Goal: Task Accomplishment & Management: Use online tool/utility

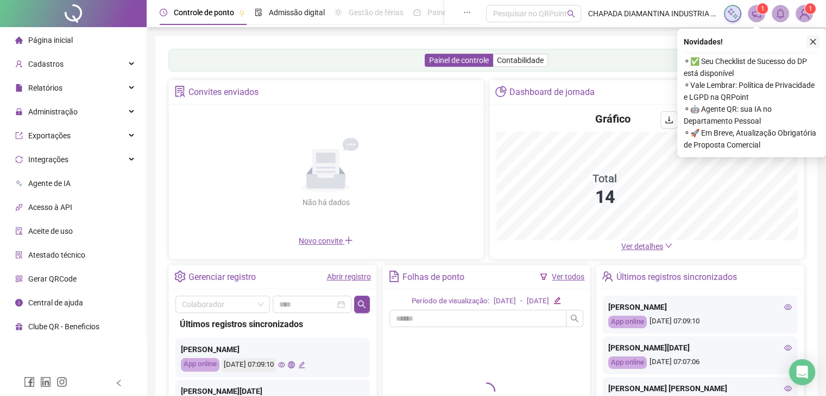
click at [810, 42] on button "button" at bounding box center [812, 41] width 13 height 13
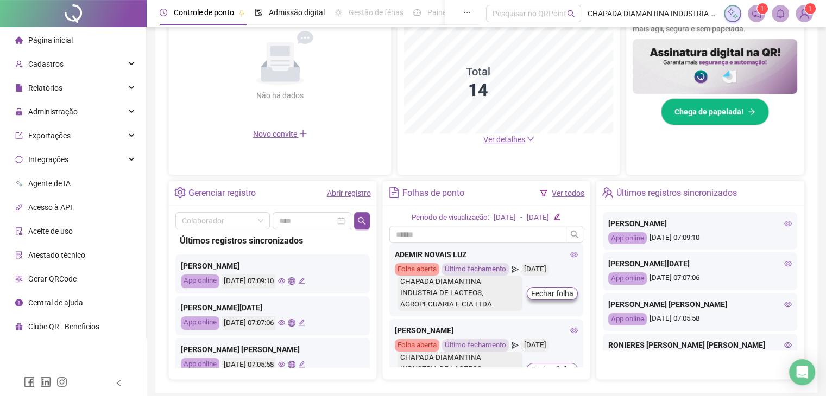
scroll to position [201, 0]
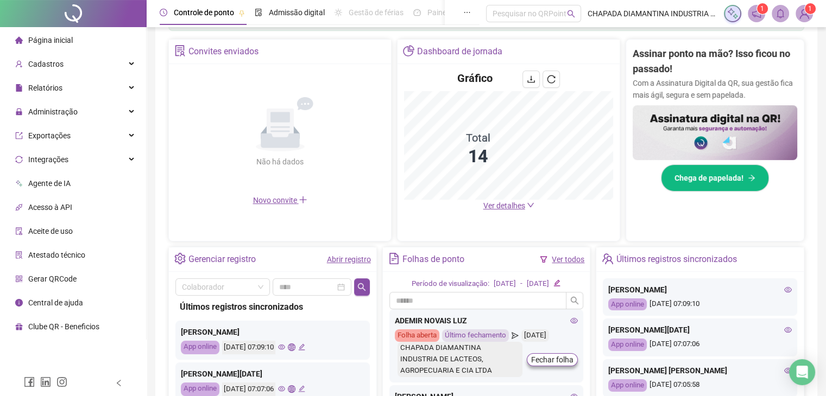
click at [331, 259] on link "Abrir registro" at bounding box center [349, 259] width 44 height 9
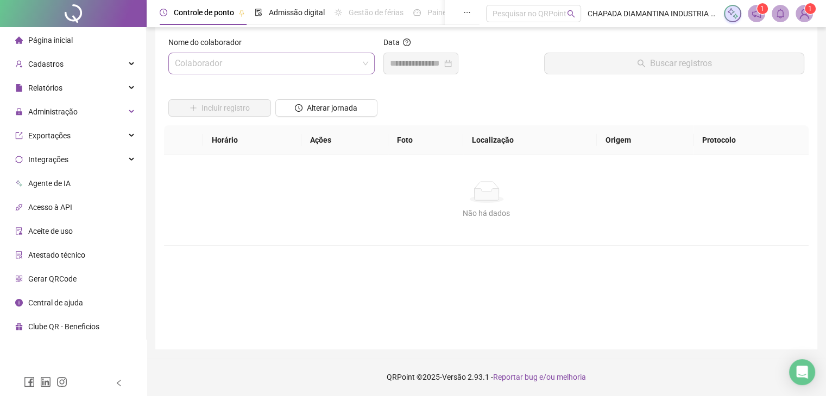
drag, startPoint x: 320, startPoint y: 64, endPoint x: 328, endPoint y: 66, distance: 7.9
click at [324, 63] on input "search" at bounding box center [266, 63] width 183 height 21
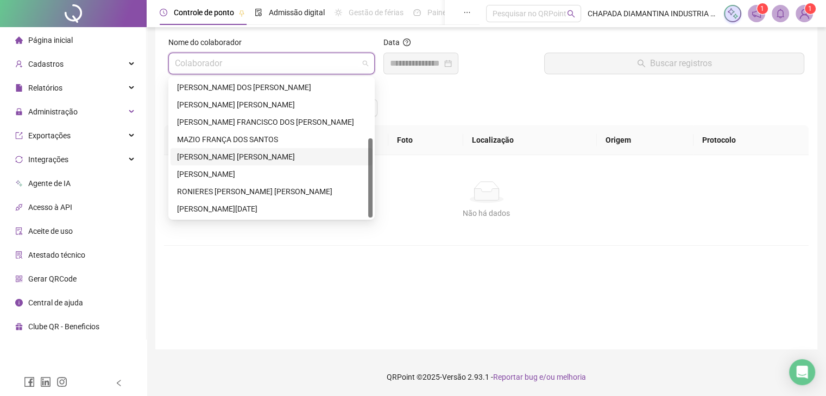
scroll to position [0, 0]
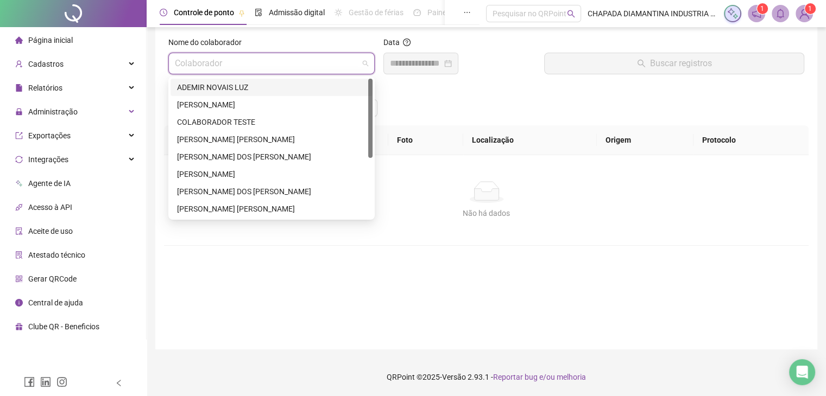
drag, startPoint x: 274, startPoint y: 90, endPoint x: 297, endPoint y: 86, distance: 23.6
click at [278, 89] on div "ADEMIR NOVAIS LUZ" at bounding box center [271, 87] width 189 height 12
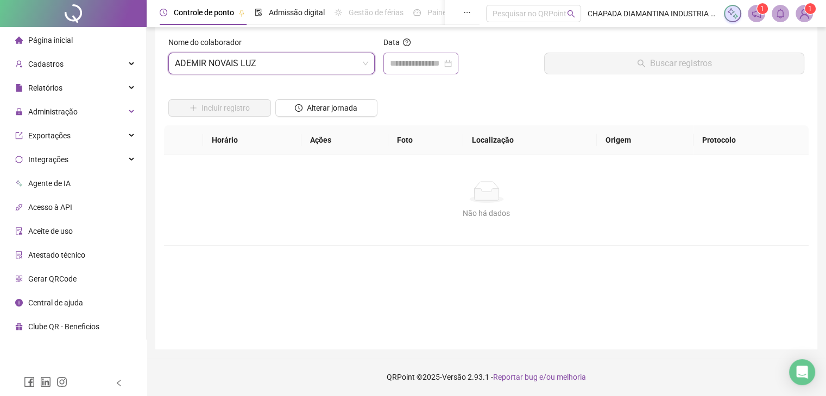
click at [437, 55] on div at bounding box center [420, 64] width 75 height 22
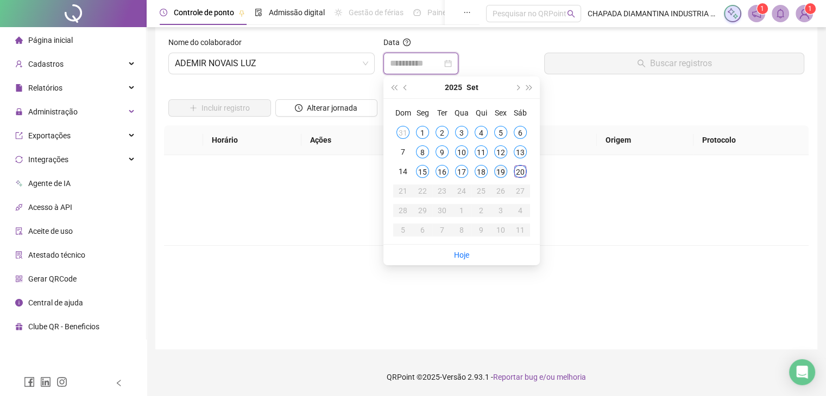
type input "**********"
drag, startPoint x: 499, startPoint y: 170, endPoint x: 530, endPoint y: 118, distance: 60.3
click at [499, 170] on div "19" at bounding box center [500, 171] width 13 height 13
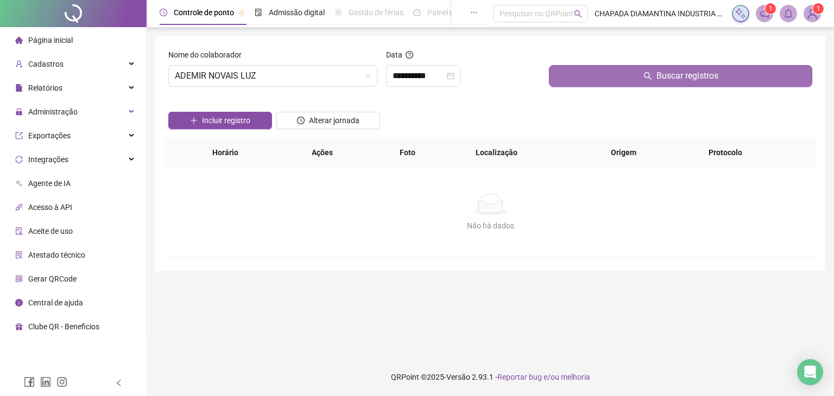
click at [605, 77] on button "Buscar registros" at bounding box center [680, 76] width 263 height 22
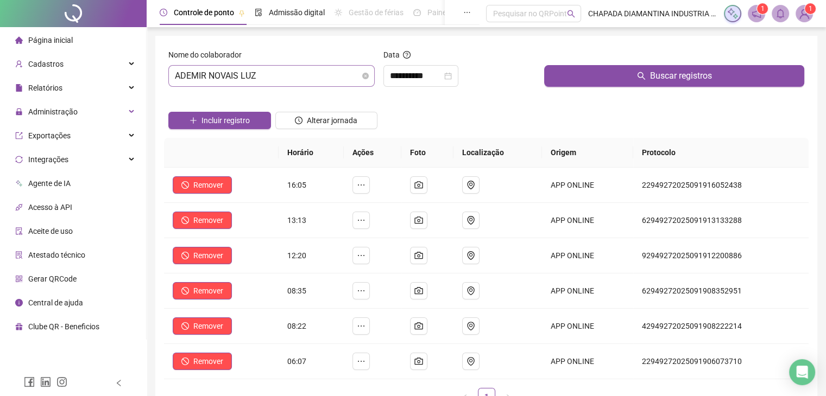
click at [281, 74] on span "ADEMIR NOVAIS LUZ" at bounding box center [271, 76] width 193 height 21
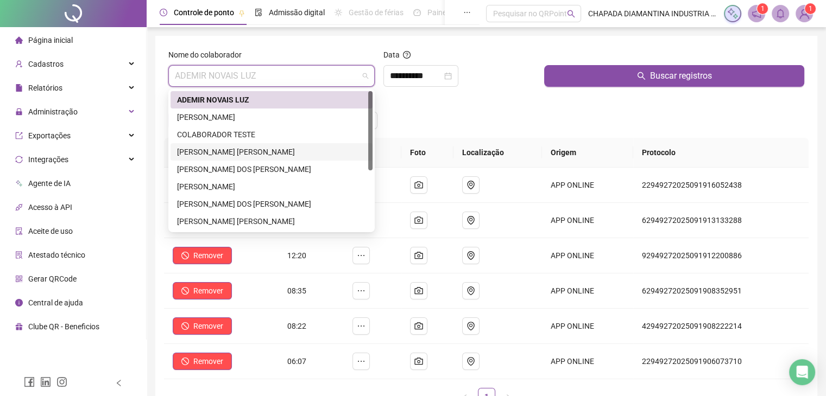
click at [273, 144] on div "[PERSON_NAME] [PERSON_NAME]" at bounding box center [271, 151] width 202 height 17
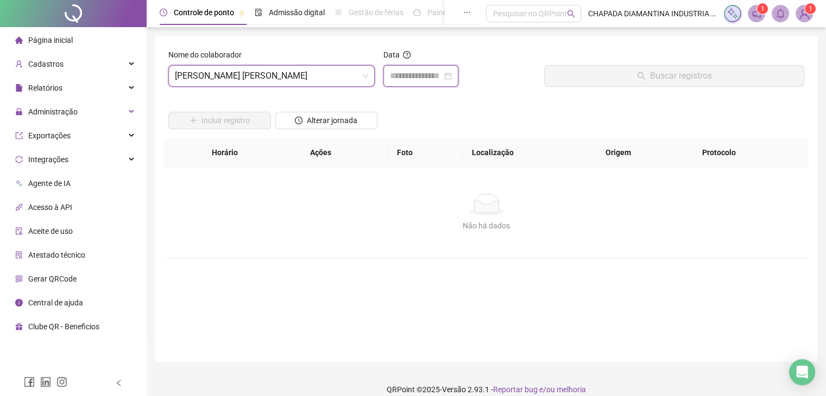
click at [439, 75] on input at bounding box center [416, 75] width 52 height 13
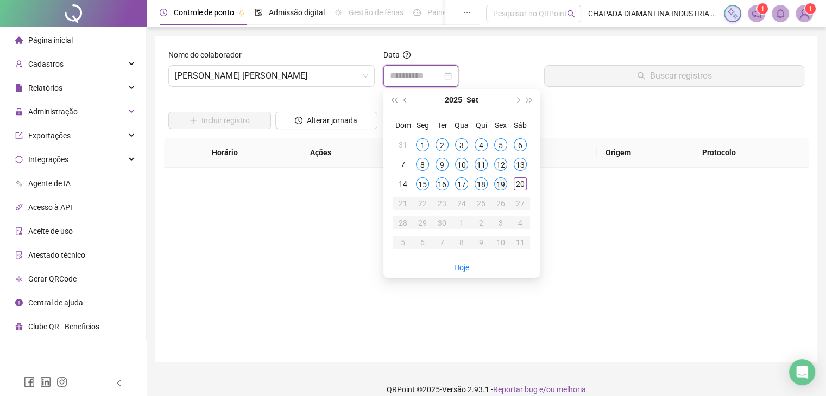
type input "**********"
drag, startPoint x: 506, startPoint y: 185, endPoint x: 513, endPoint y: 175, distance: 12.4
click at [506, 184] on div "19" at bounding box center [500, 183] width 13 height 13
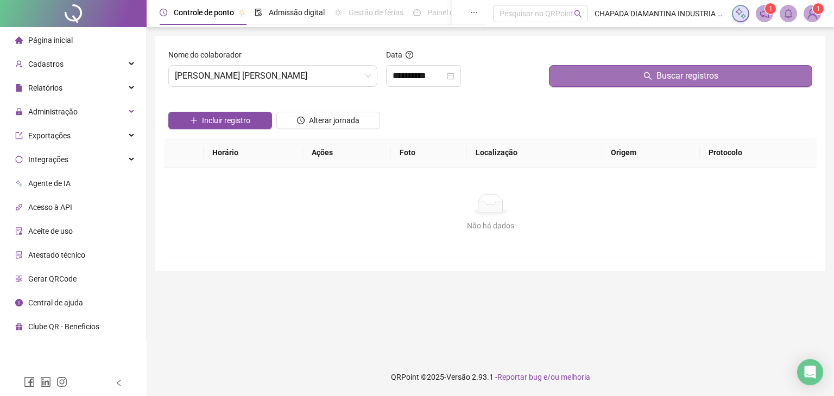
click at [605, 74] on button "Buscar registros" at bounding box center [680, 76] width 263 height 22
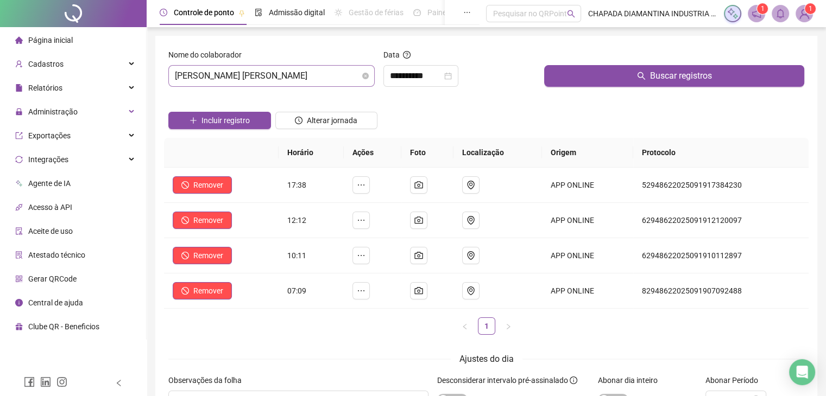
click at [323, 77] on span "[PERSON_NAME] [PERSON_NAME]" at bounding box center [271, 76] width 193 height 21
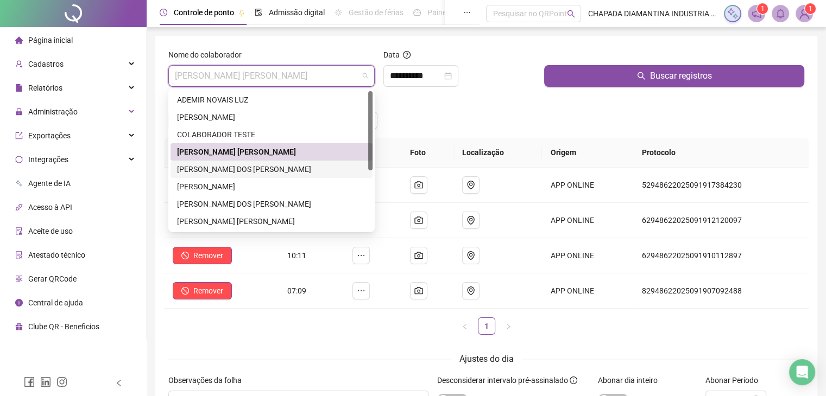
click at [288, 165] on div "[PERSON_NAME] DOS [PERSON_NAME]" at bounding box center [271, 169] width 189 height 12
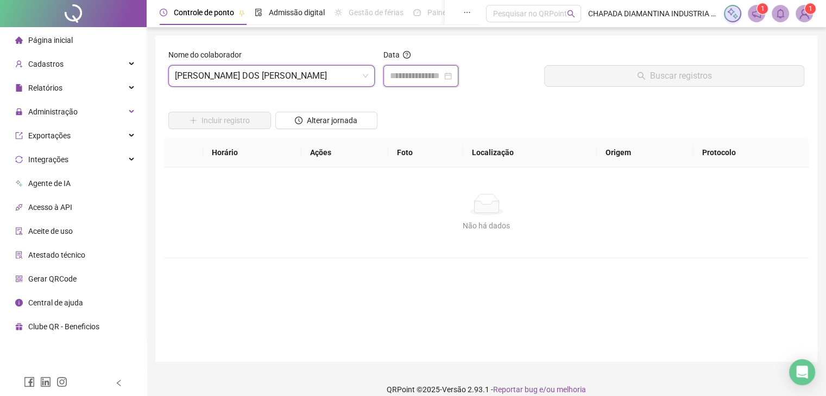
drag, startPoint x: 406, startPoint y: 78, endPoint x: 406, endPoint y: 84, distance: 6.0
click at [406, 79] on input at bounding box center [416, 75] width 52 height 13
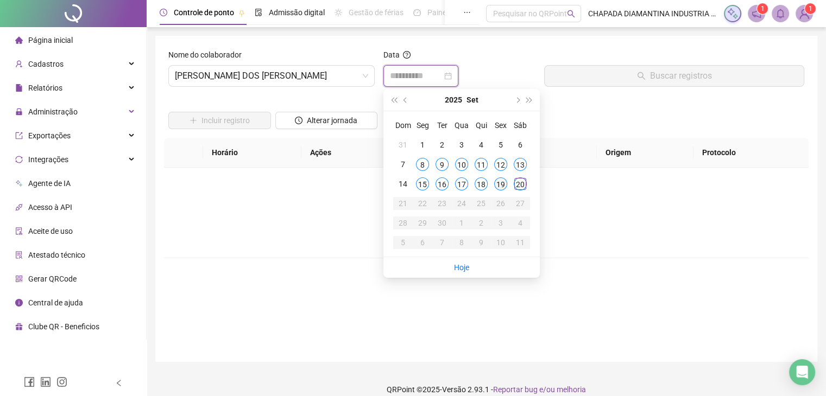
type input "**********"
drag, startPoint x: 499, startPoint y: 186, endPoint x: 506, endPoint y: 182, distance: 7.8
click at [500, 186] on div "19" at bounding box center [500, 183] width 13 height 13
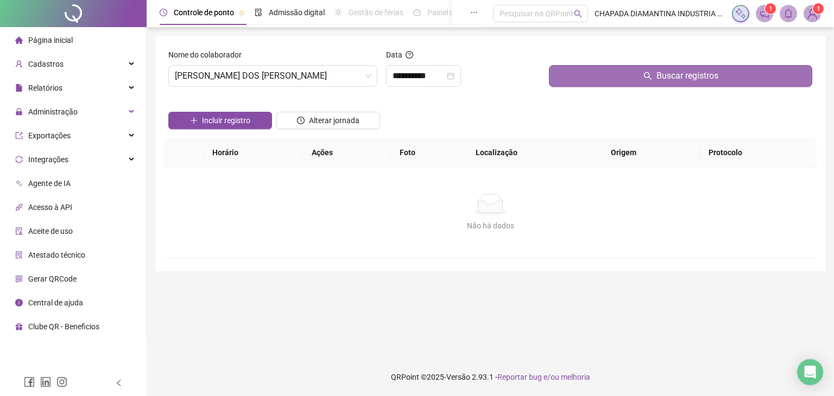
click at [560, 81] on button "Buscar registros" at bounding box center [680, 76] width 263 height 22
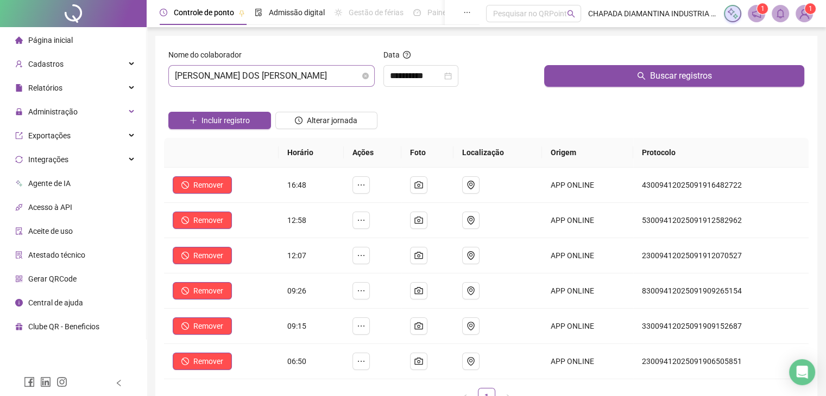
click at [307, 79] on span "[PERSON_NAME] DOS [PERSON_NAME]" at bounding box center [271, 76] width 193 height 21
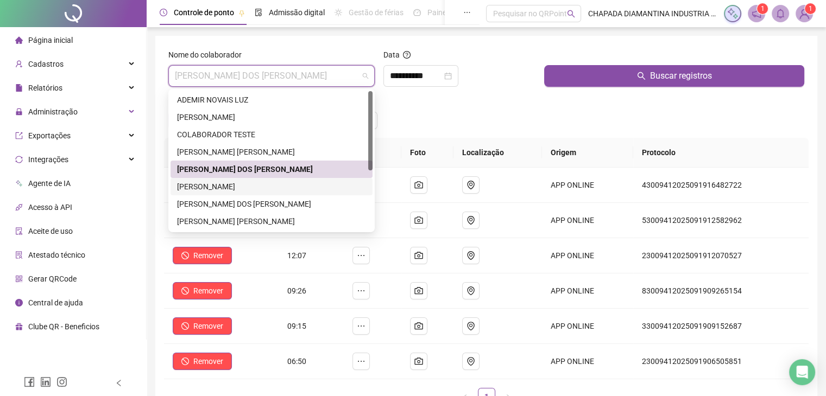
click at [275, 188] on div "[PERSON_NAME]" at bounding box center [271, 187] width 189 height 12
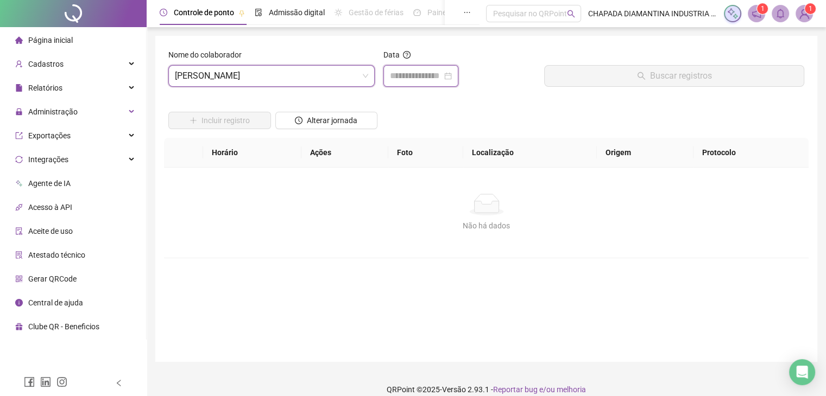
click at [442, 79] on input at bounding box center [416, 75] width 52 height 13
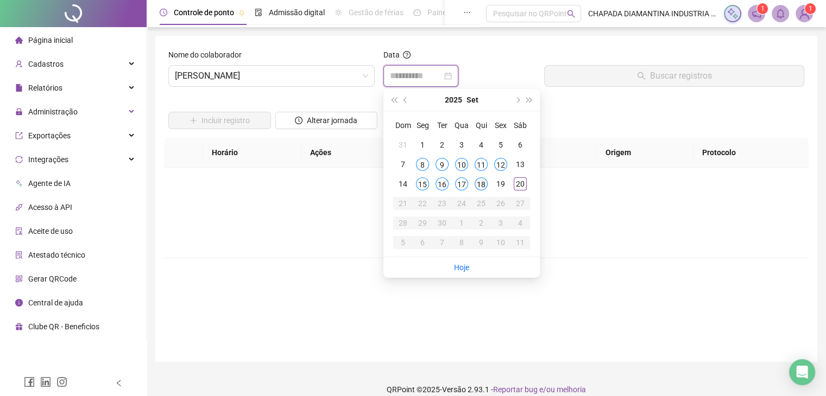
type input "**********"
click at [490, 183] on td "18" at bounding box center [481, 184] width 20 height 20
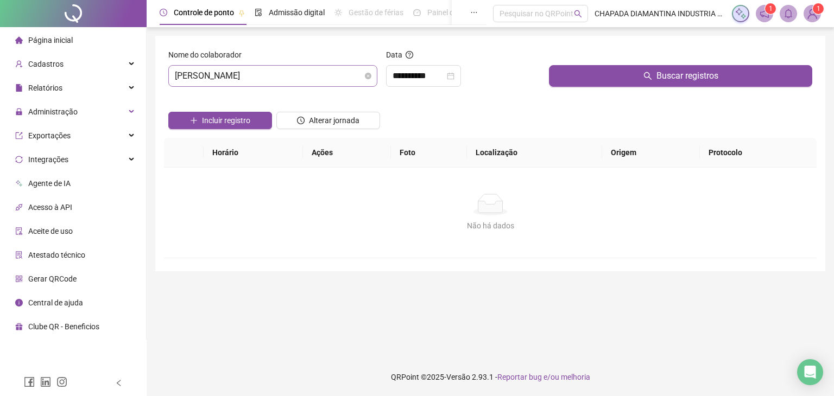
click at [350, 83] on span "[PERSON_NAME]" at bounding box center [273, 76] width 196 height 21
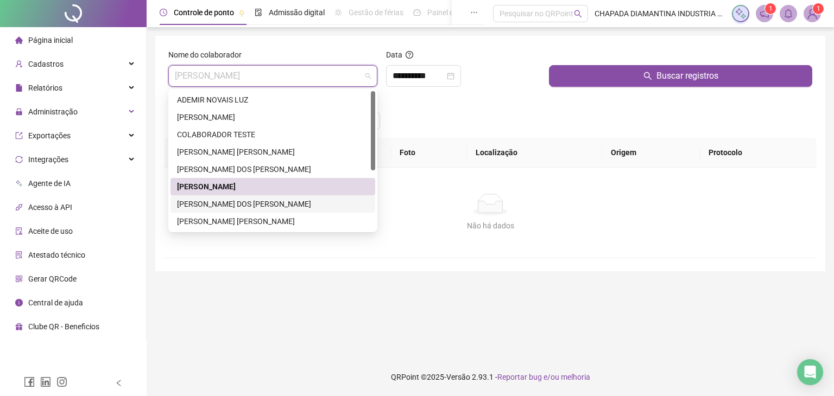
click at [276, 208] on div "[PERSON_NAME] DOS [PERSON_NAME]" at bounding box center [273, 204] width 192 height 12
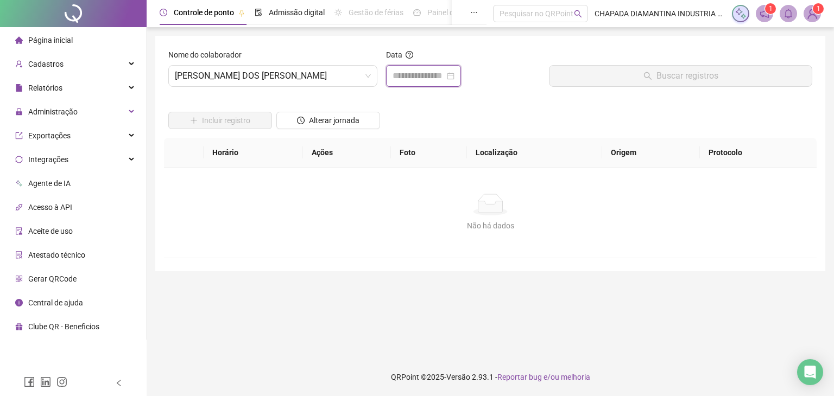
click at [423, 80] on input at bounding box center [418, 75] width 52 height 13
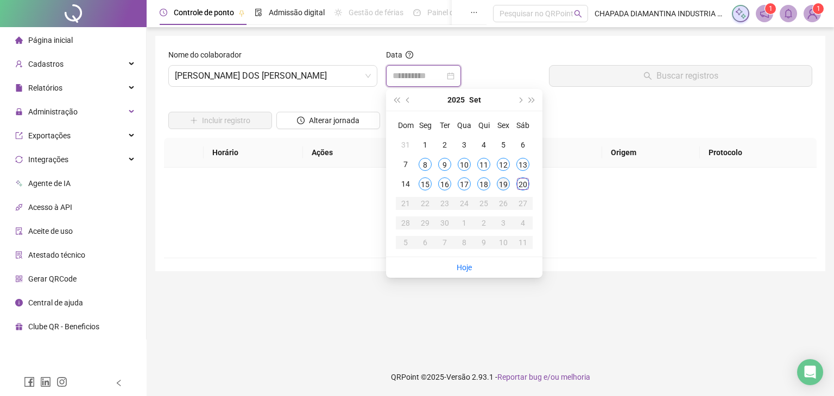
type input "**********"
click at [504, 186] on div "19" at bounding box center [503, 183] width 13 height 13
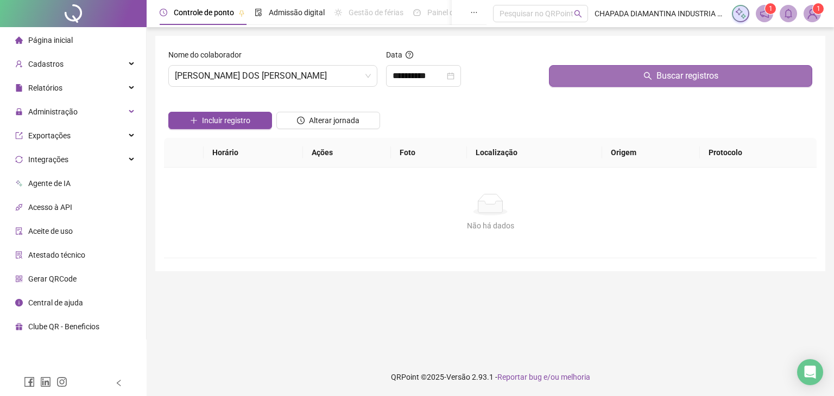
click at [599, 75] on button "Buscar registros" at bounding box center [680, 76] width 263 height 22
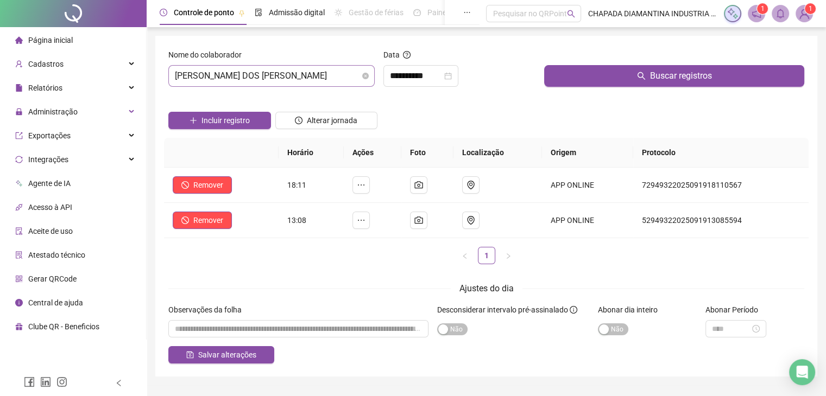
click at [263, 77] on span "[PERSON_NAME] DOS [PERSON_NAME]" at bounding box center [271, 76] width 193 height 21
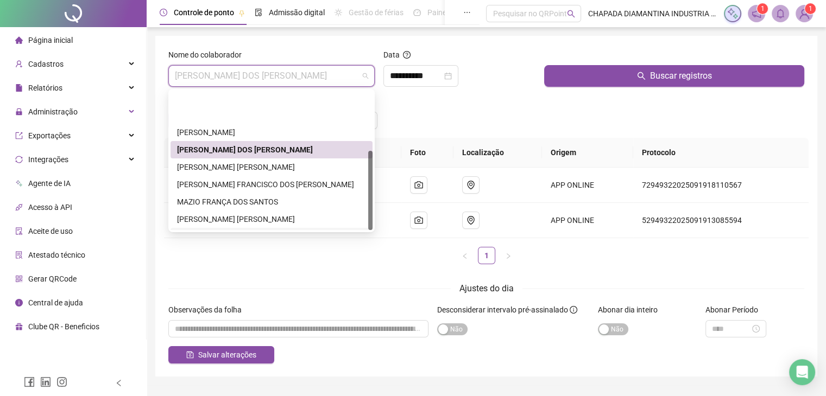
scroll to position [104, 0]
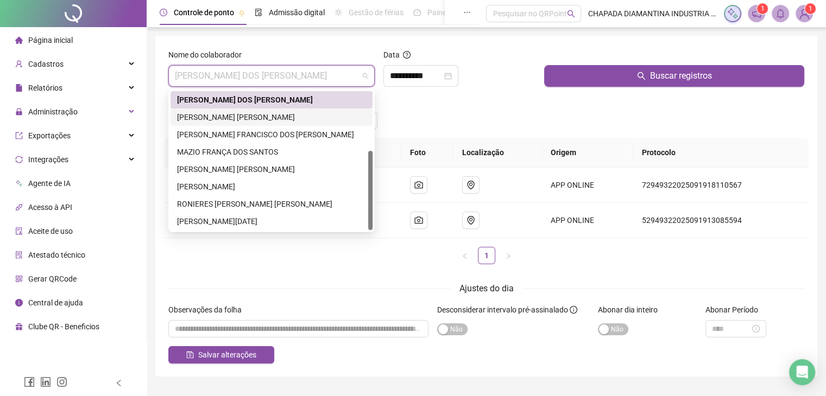
click at [244, 118] on div "[PERSON_NAME] [PERSON_NAME]" at bounding box center [271, 117] width 189 height 12
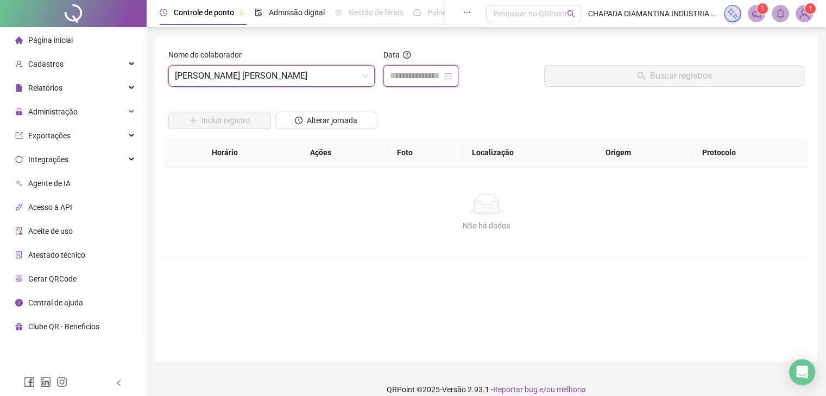
click at [407, 72] on input at bounding box center [416, 75] width 52 height 13
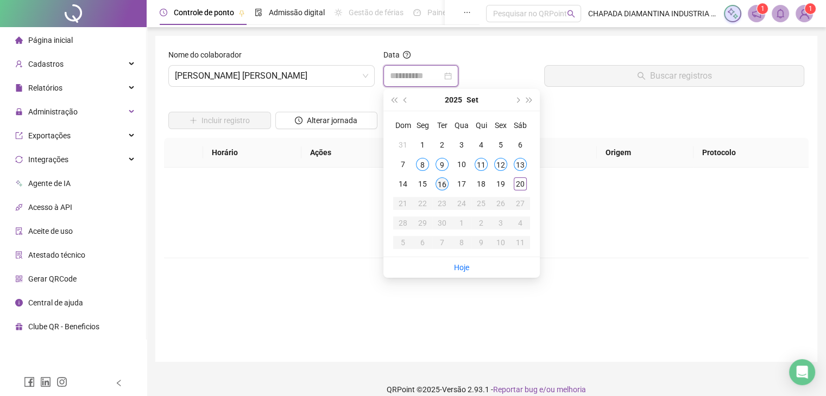
type input "**********"
click at [441, 181] on div "16" at bounding box center [441, 183] width 13 height 13
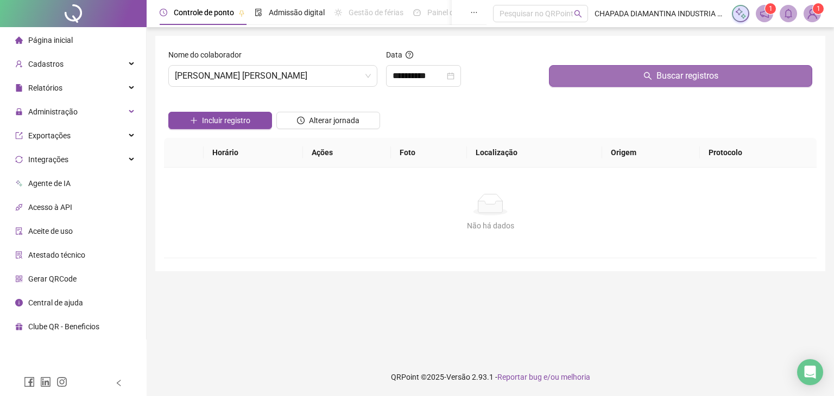
click at [579, 77] on button "Buscar registros" at bounding box center [680, 76] width 263 height 22
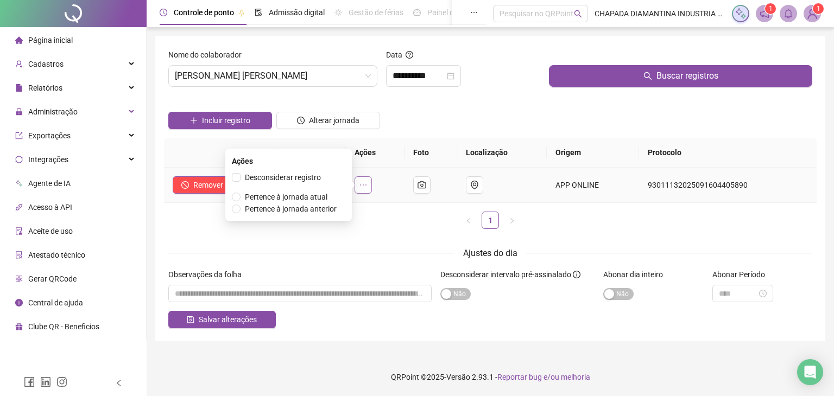
click at [367, 183] on icon "ellipsis" at bounding box center [363, 185] width 9 height 9
drag, startPoint x: 233, startPoint y: 232, endPoint x: 224, endPoint y: 227, distance: 11.2
click at [232, 232] on div "Horário Ações Foto Localização Origem Protocolo Remover 04:40 APP ONLINE 930111…" at bounding box center [490, 188] width 652 height 100
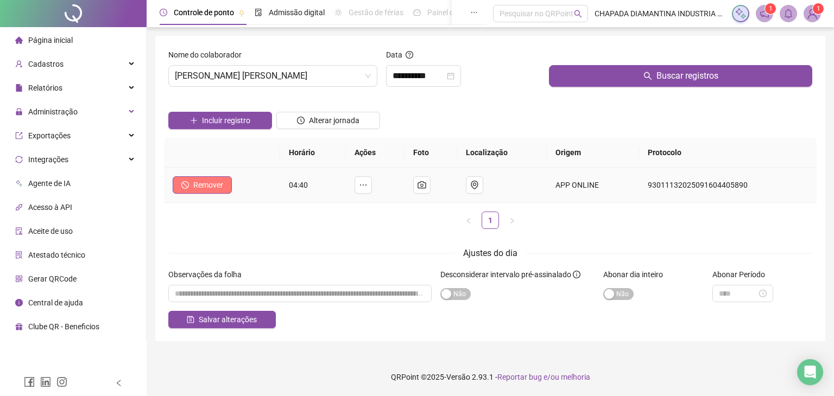
click at [200, 189] on span "Remover" at bounding box center [208, 185] width 30 height 12
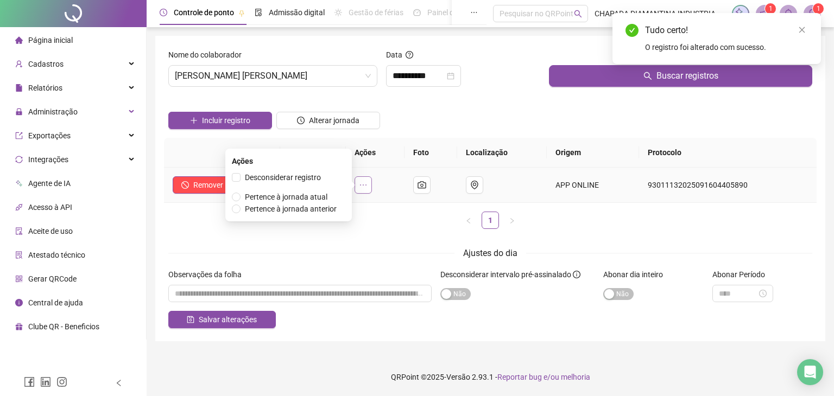
click at [367, 183] on icon "ellipsis" at bounding box center [363, 185] width 9 height 9
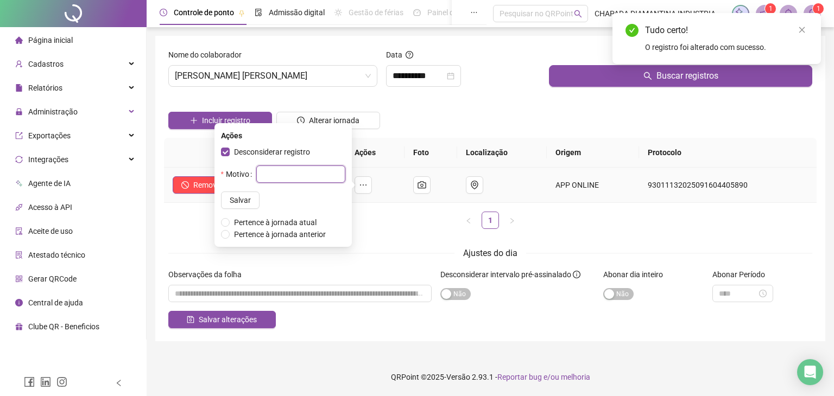
click at [266, 180] on input "text" at bounding box center [300, 174] width 89 height 17
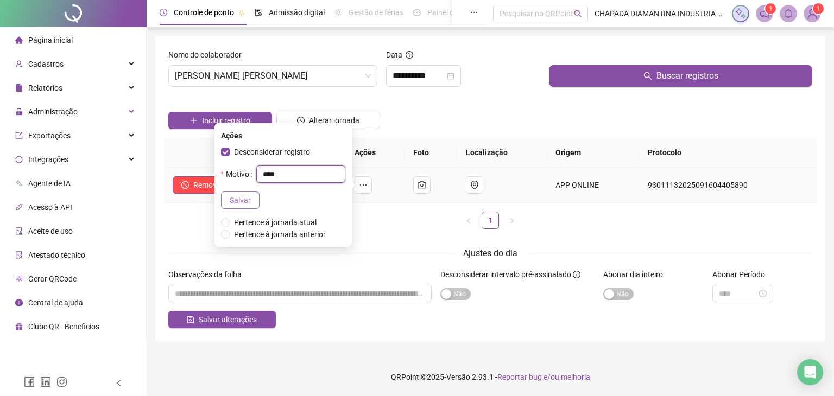
type input "****"
click at [230, 204] on span "Salvar" at bounding box center [240, 200] width 21 height 12
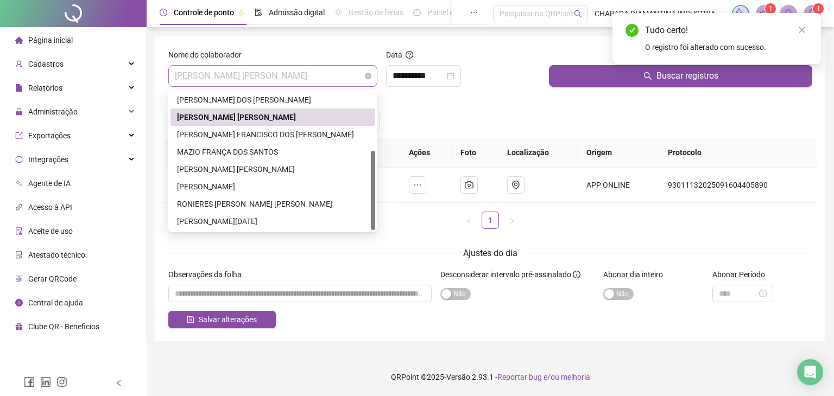
click at [351, 80] on span "[PERSON_NAME] [PERSON_NAME]" at bounding box center [273, 76] width 196 height 21
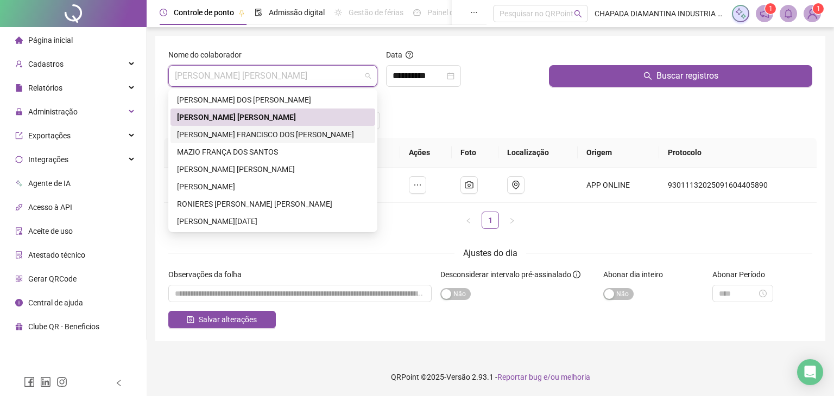
click at [263, 135] on div "[PERSON_NAME] FRANCISCO DOS [PERSON_NAME]" at bounding box center [273, 135] width 192 height 12
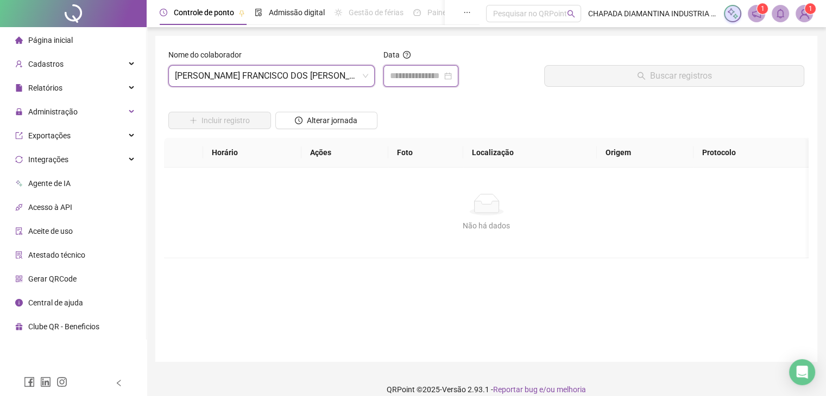
click at [410, 75] on input at bounding box center [416, 75] width 52 height 13
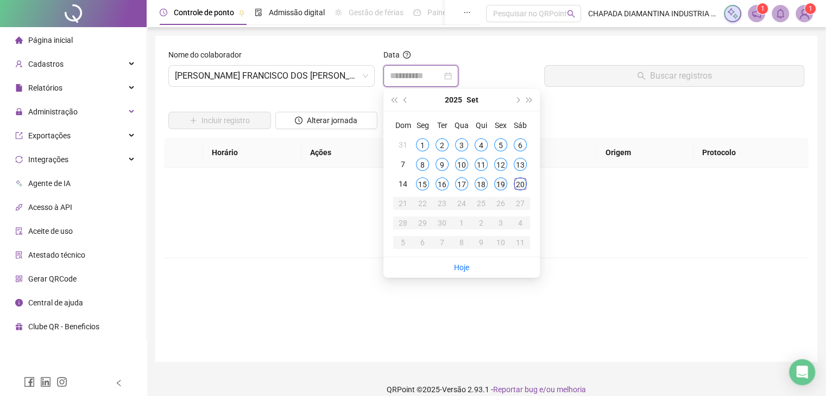
type input "**********"
click at [497, 185] on div "19" at bounding box center [500, 183] width 13 height 13
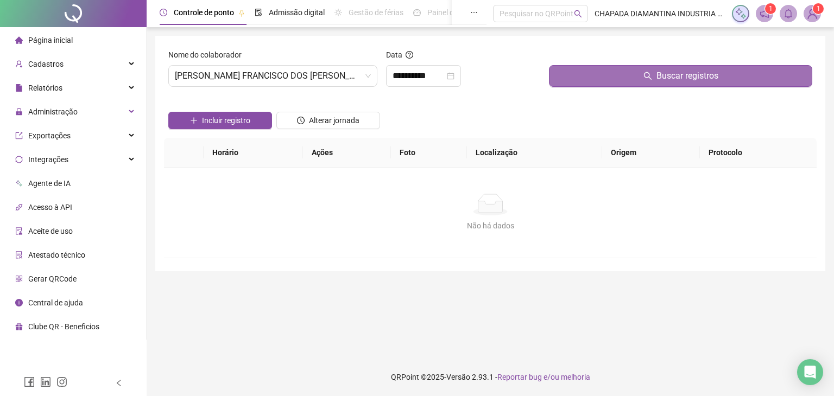
click at [569, 74] on button "Buscar registros" at bounding box center [680, 76] width 263 height 22
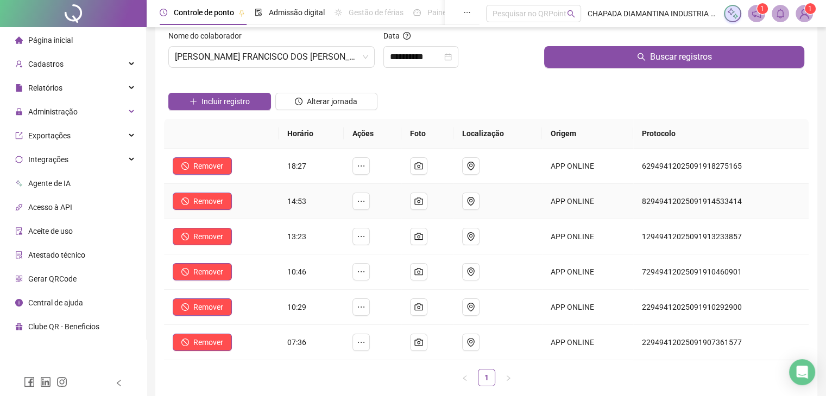
scroll to position [0, 0]
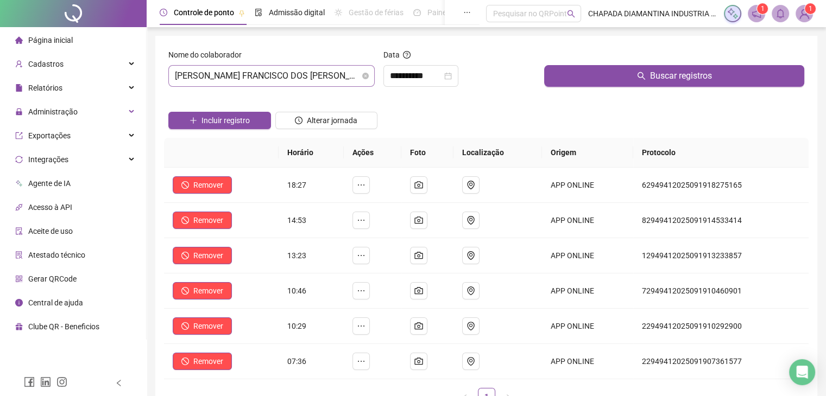
click at [290, 82] on span "[PERSON_NAME] FRANCISCO DOS [PERSON_NAME]" at bounding box center [271, 76] width 193 height 21
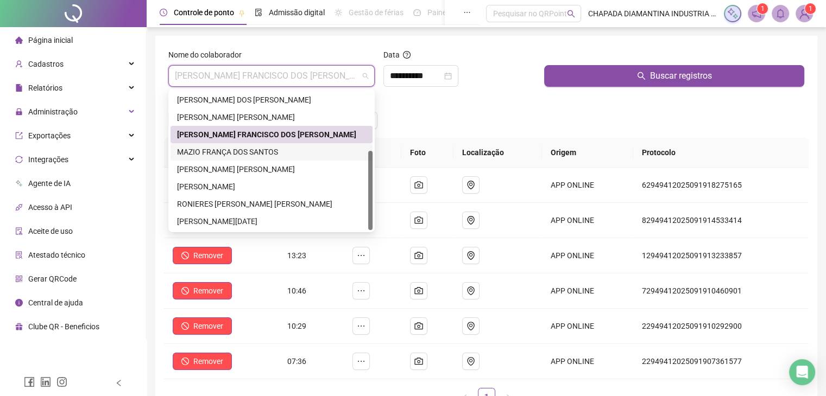
click at [260, 149] on div "MAZIO FRANÇA DOS SANTOS" at bounding box center [271, 152] width 189 height 12
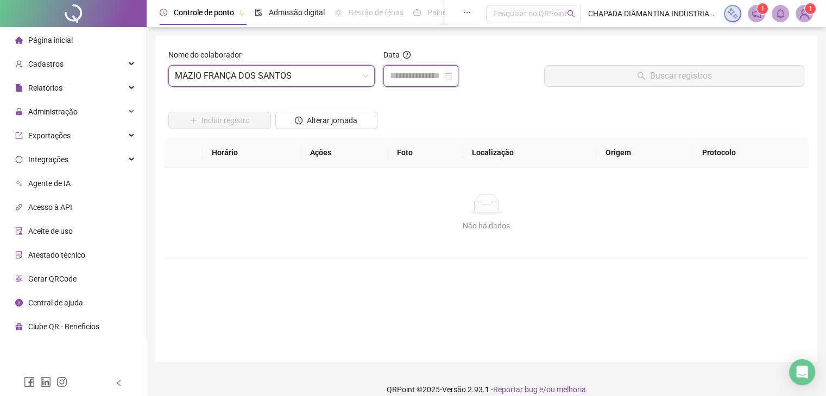
click at [399, 76] on input at bounding box center [416, 75] width 52 height 13
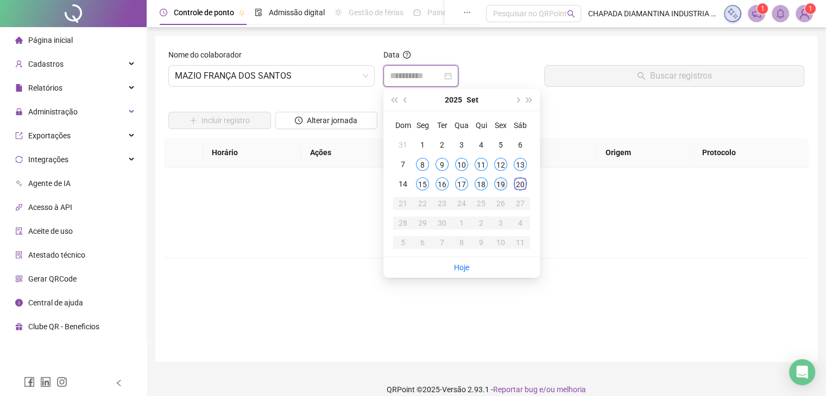
type input "**********"
click at [501, 183] on div "19" at bounding box center [500, 183] width 13 height 13
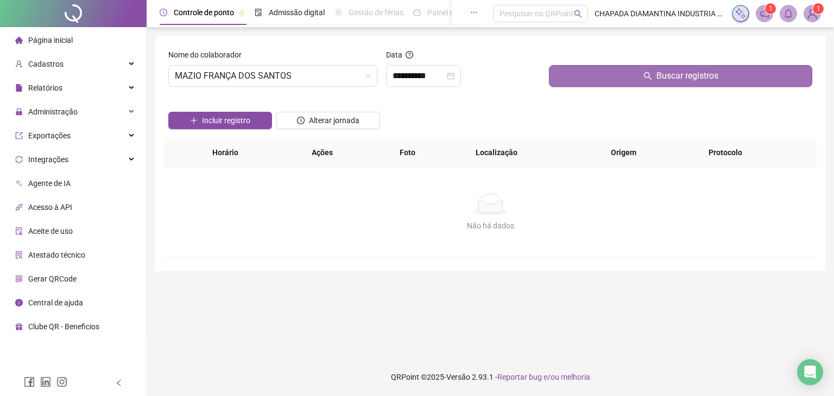
click at [594, 86] on button "Buscar registros" at bounding box center [680, 76] width 263 height 22
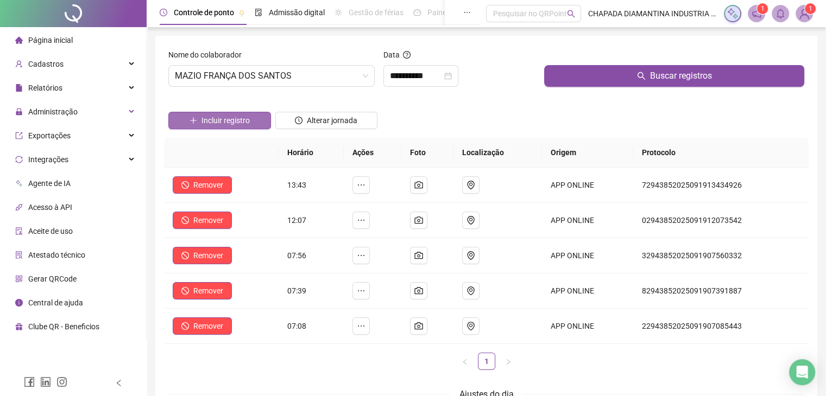
click at [197, 122] on button "Incluir registro" at bounding box center [219, 120] width 103 height 17
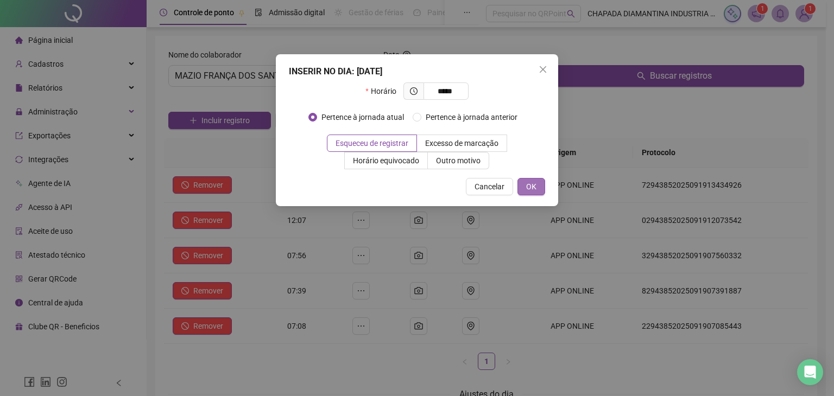
type input "*****"
click at [529, 184] on span "OK" at bounding box center [531, 187] width 10 height 12
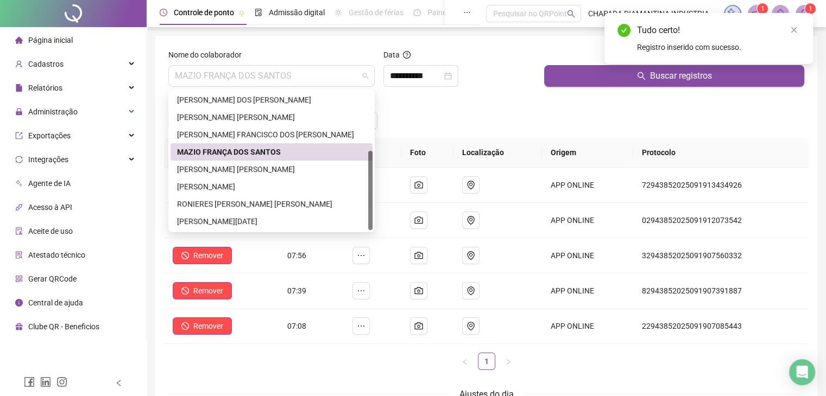
drag, startPoint x: 334, startPoint y: 82, endPoint x: 347, endPoint y: 103, distance: 24.7
click at [335, 85] on span "MAZIO FRANÇA DOS SANTOS" at bounding box center [271, 76] width 193 height 21
click at [289, 169] on div "[PERSON_NAME] [PERSON_NAME]" at bounding box center [271, 169] width 189 height 12
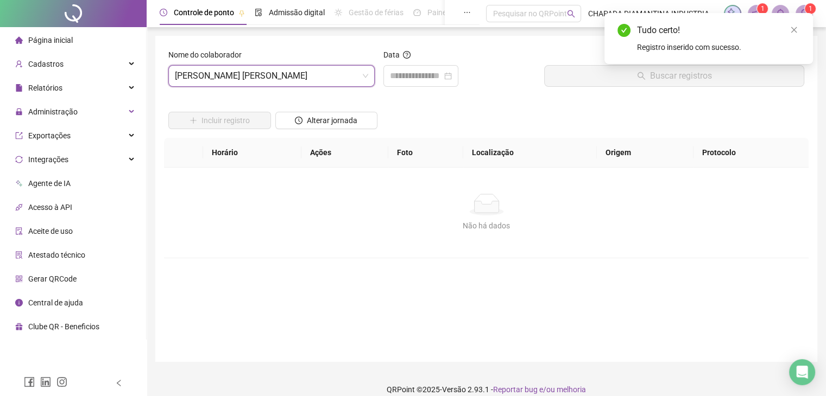
click at [427, 90] on div "Data" at bounding box center [459, 72] width 161 height 47
click at [433, 85] on div at bounding box center [420, 76] width 75 height 22
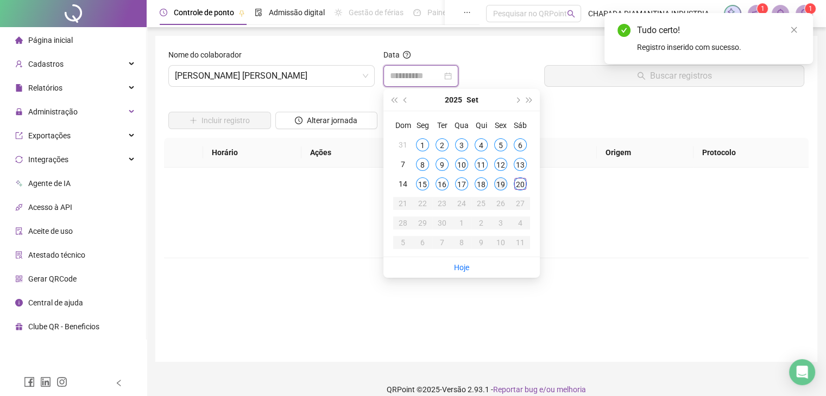
type input "**********"
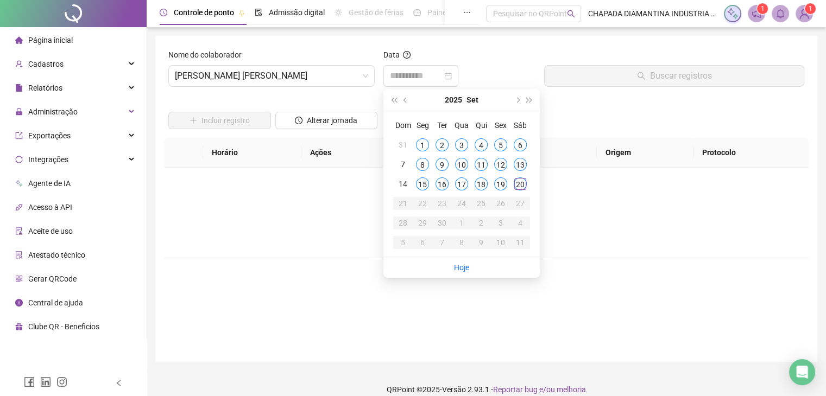
drag, startPoint x: 500, startPoint y: 183, endPoint x: 500, endPoint y: 177, distance: 6.0
click at [501, 180] on div "19" at bounding box center [500, 183] width 13 height 13
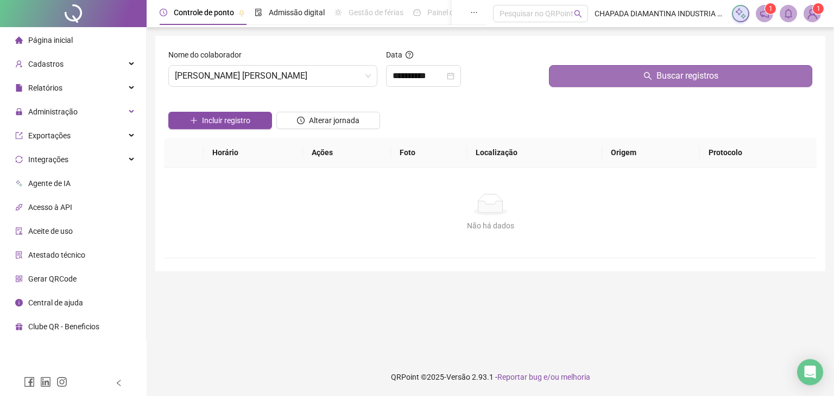
click at [586, 75] on button "Buscar registros" at bounding box center [680, 76] width 263 height 22
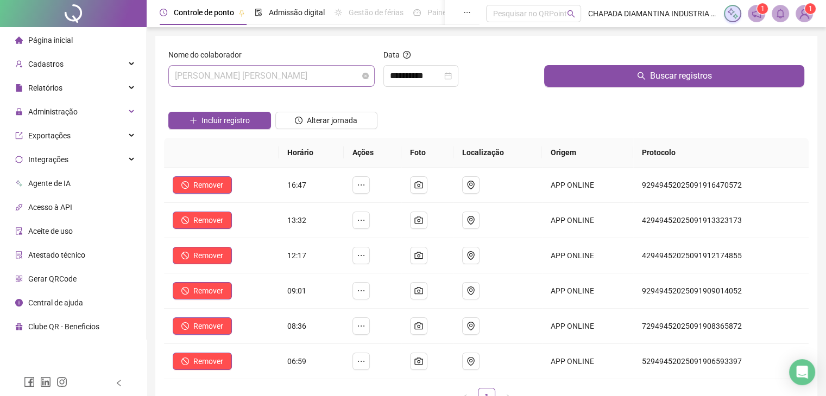
drag, startPoint x: 338, startPoint y: 72, endPoint x: 344, endPoint y: 77, distance: 7.4
click at [340, 72] on span "[PERSON_NAME] [PERSON_NAME]" at bounding box center [271, 76] width 193 height 21
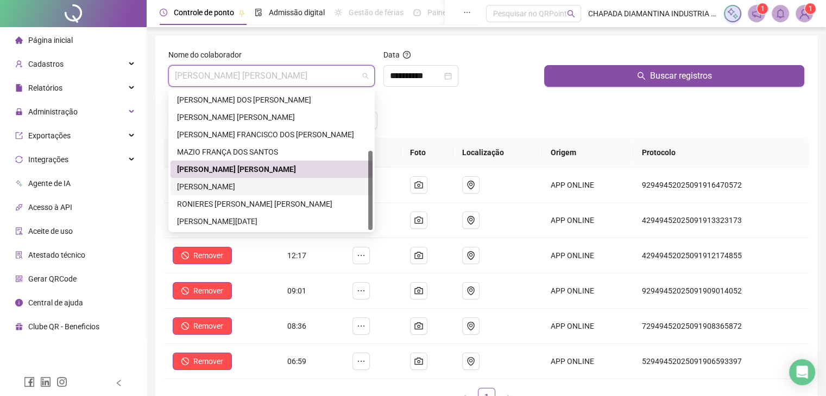
click at [281, 188] on div "[PERSON_NAME]" at bounding box center [271, 187] width 189 height 12
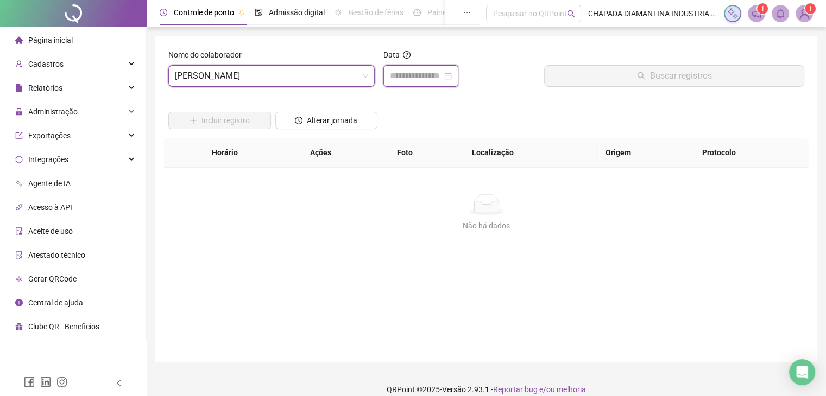
click at [441, 74] on input at bounding box center [416, 75] width 52 height 13
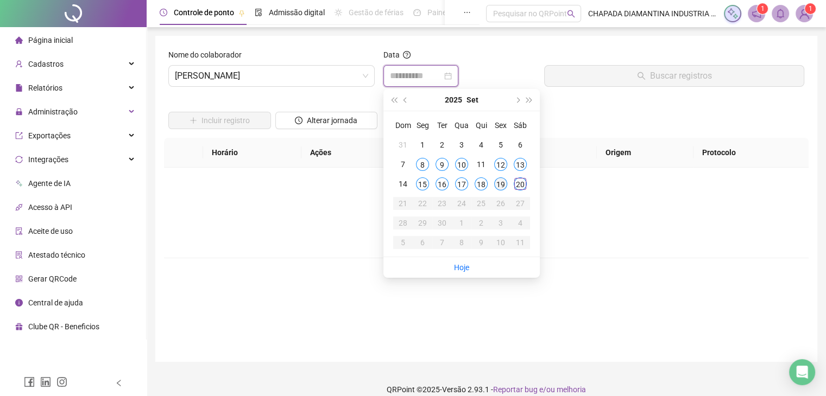
type input "**********"
click at [498, 187] on div "19" at bounding box center [500, 183] width 13 height 13
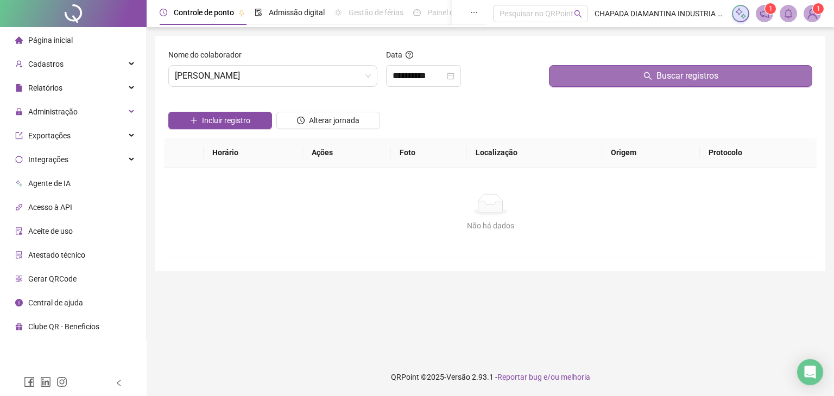
click at [586, 83] on button "Buscar registros" at bounding box center [680, 76] width 263 height 22
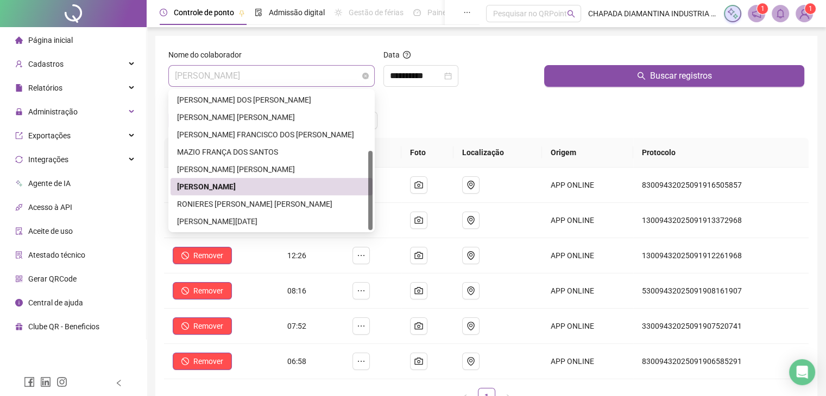
click at [341, 83] on span "[PERSON_NAME]" at bounding box center [271, 76] width 193 height 21
click at [289, 210] on div "RONIERES [PERSON_NAME] [PERSON_NAME]" at bounding box center [271, 203] width 202 height 17
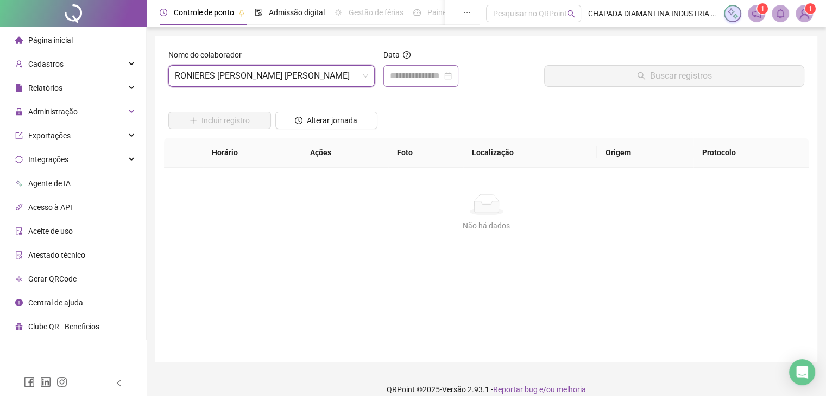
click at [452, 77] on div at bounding box center [421, 75] width 62 height 13
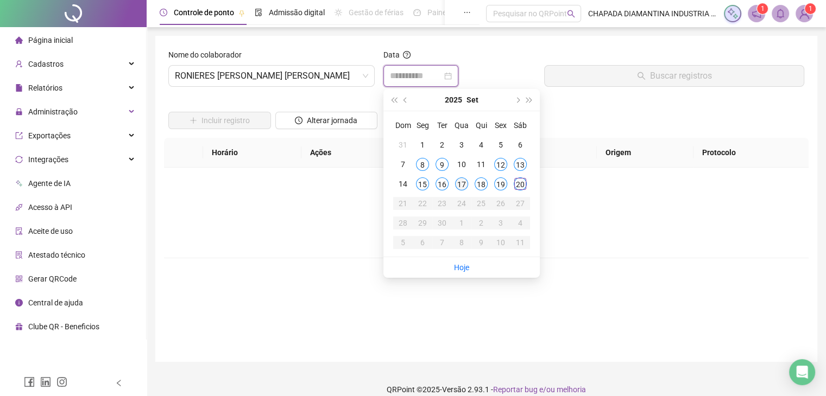
type input "**********"
click at [499, 193] on td "19" at bounding box center [501, 184] width 20 height 20
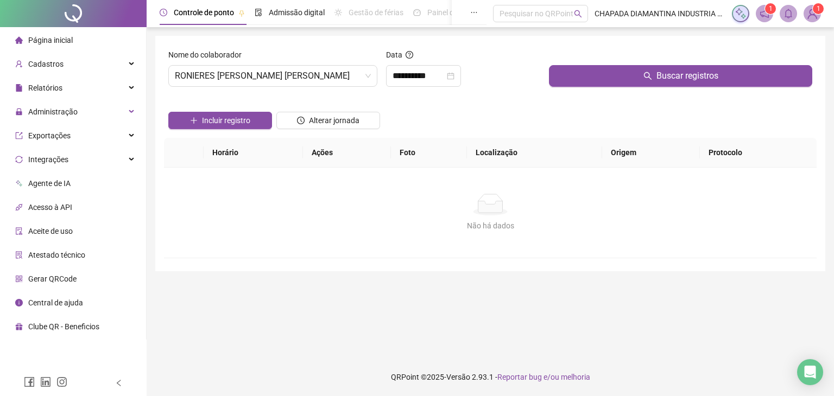
click at [603, 87] on div "Buscar registros" at bounding box center [680, 72] width 272 height 47
drag, startPoint x: 598, startPoint y: 81, endPoint x: 593, endPoint y: 87, distance: 7.7
click at [598, 81] on button "Buscar registros" at bounding box center [680, 76] width 263 height 22
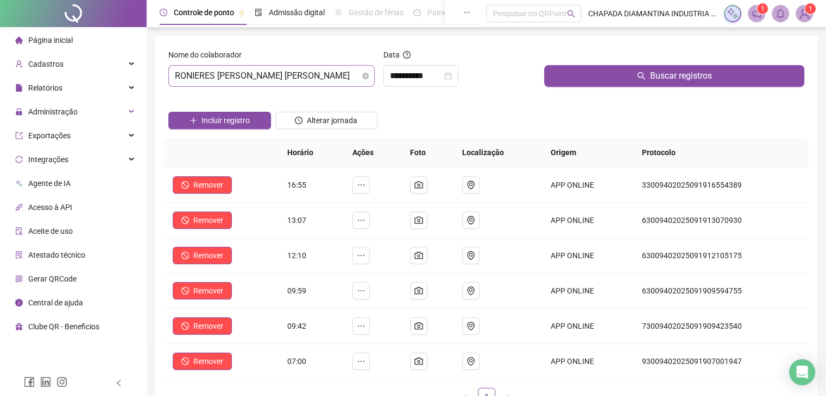
drag, startPoint x: 312, startPoint y: 72, endPoint x: 314, endPoint y: 86, distance: 14.2
click at [313, 72] on span "RONIERES [PERSON_NAME] [PERSON_NAME]" at bounding box center [271, 76] width 193 height 21
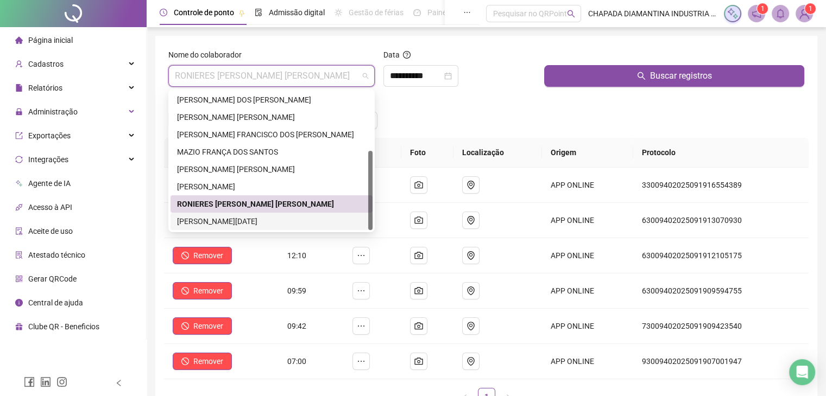
click at [278, 222] on div "[PERSON_NAME][DATE]" at bounding box center [271, 221] width 189 height 12
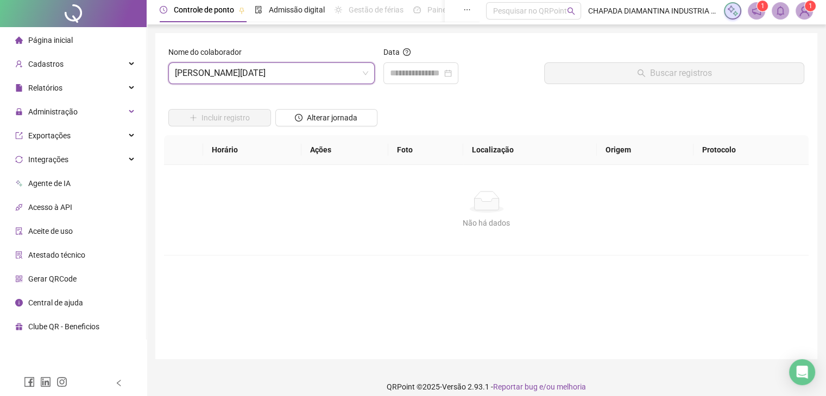
scroll to position [12, 0]
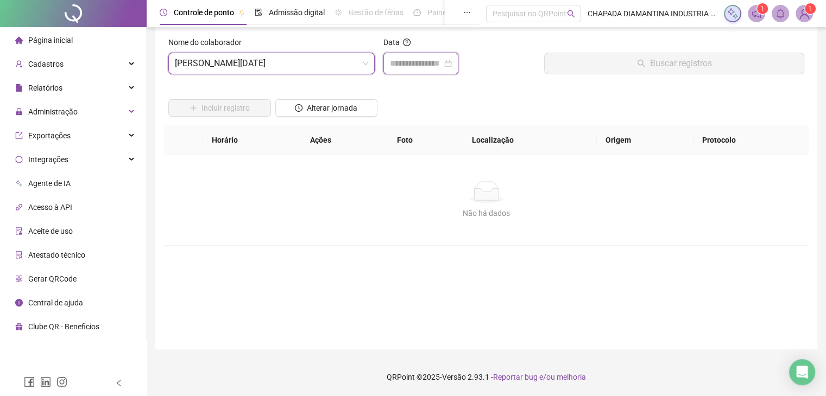
drag, startPoint x: 440, startPoint y: 64, endPoint x: 440, endPoint y: 72, distance: 7.6
click at [440, 64] on input at bounding box center [416, 63] width 52 height 13
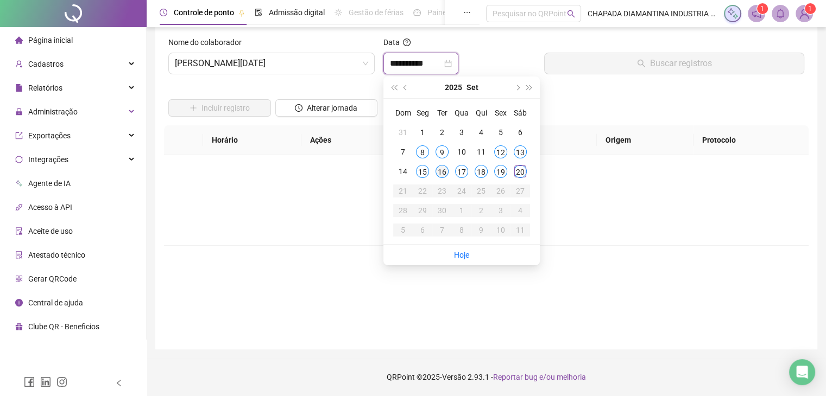
type input "**********"
click at [500, 170] on div "19" at bounding box center [500, 171] width 13 height 13
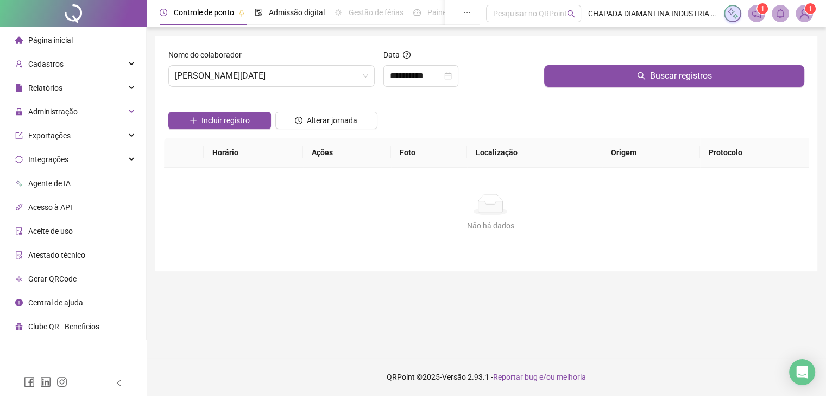
scroll to position [0, 0]
click at [593, 61] on div at bounding box center [680, 57] width 263 height 16
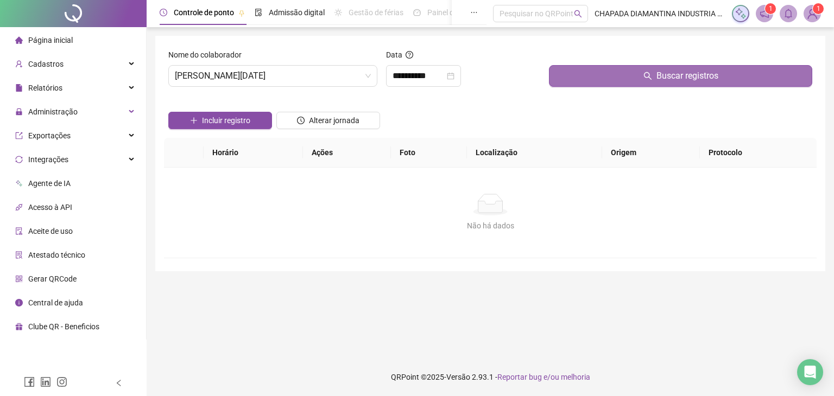
click at [592, 73] on button "Buscar registros" at bounding box center [680, 76] width 263 height 22
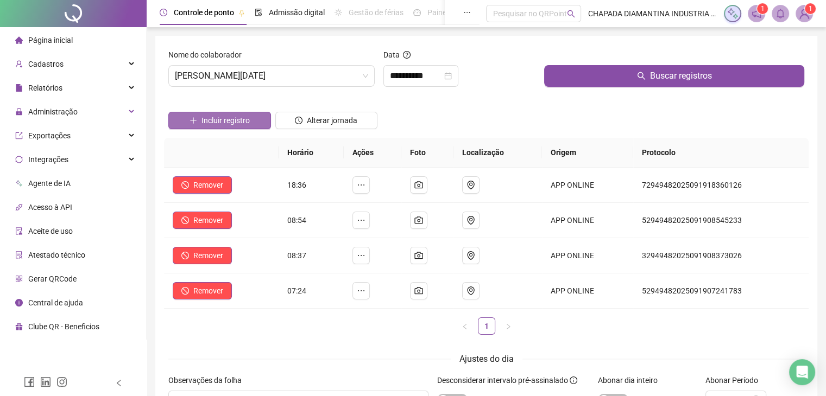
click at [231, 122] on span "Incluir registro" at bounding box center [225, 121] width 48 height 12
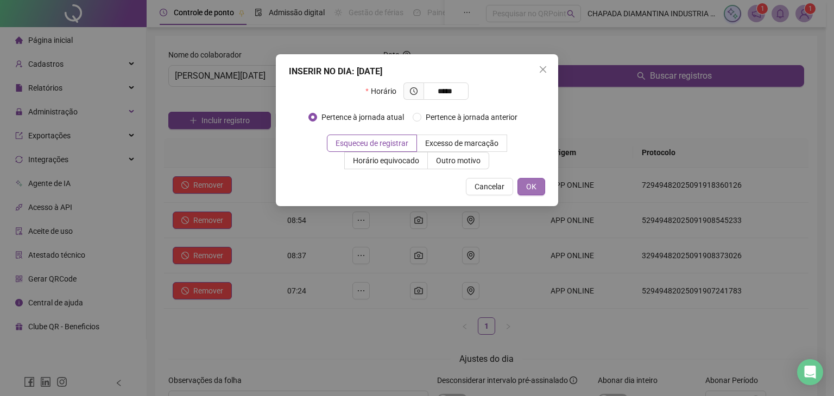
type input "*****"
click at [530, 187] on span "OK" at bounding box center [531, 187] width 10 height 12
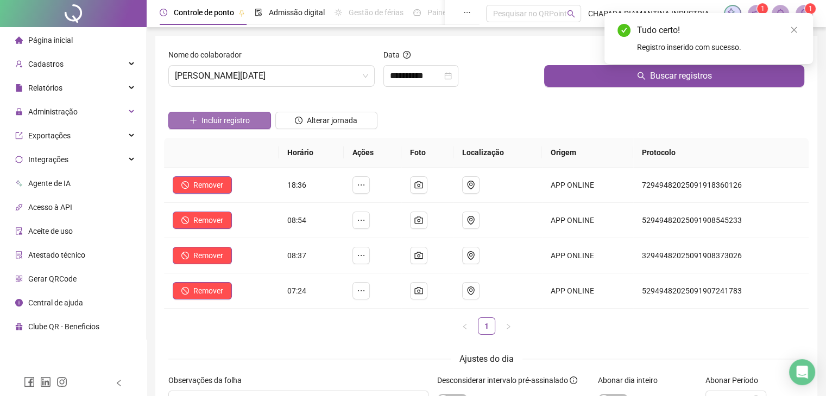
click at [244, 117] on span "Incluir registro" at bounding box center [225, 121] width 48 height 12
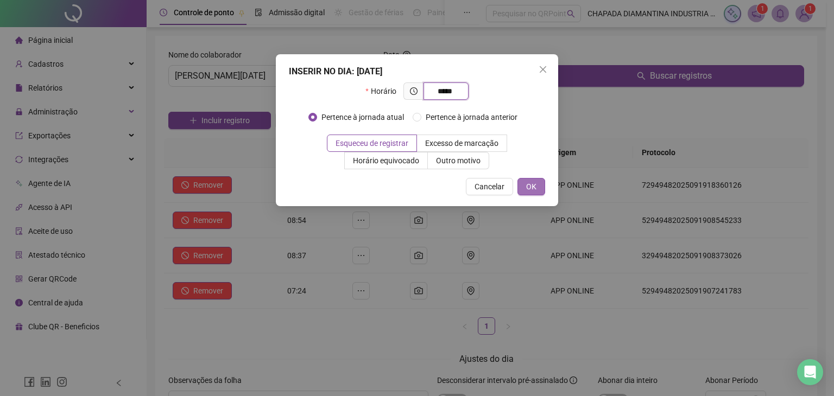
type input "*****"
click at [530, 188] on span "OK" at bounding box center [531, 187] width 10 height 12
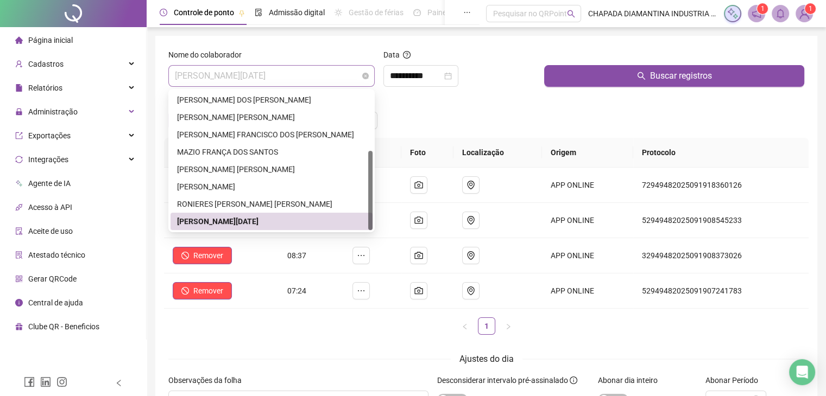
click at [354, 72] on span "[PERSON_NAME][DATE]" at bounding box center [271, 76] width 193 height 21
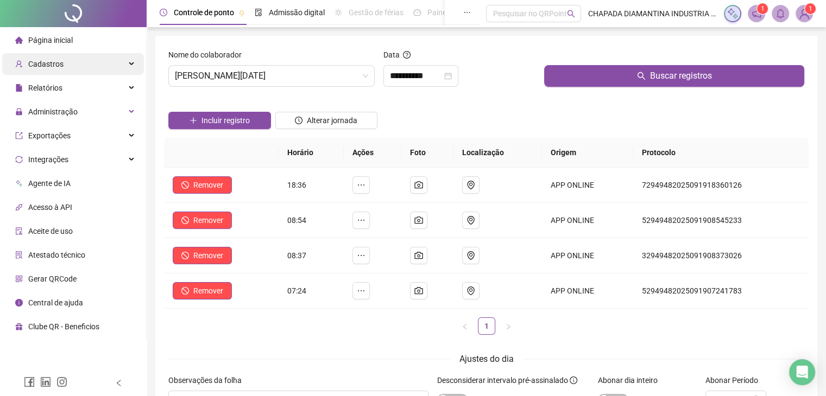
click at [109, 66] on div "Cadastros" at bounding box center [73, 64] width 142 height 22
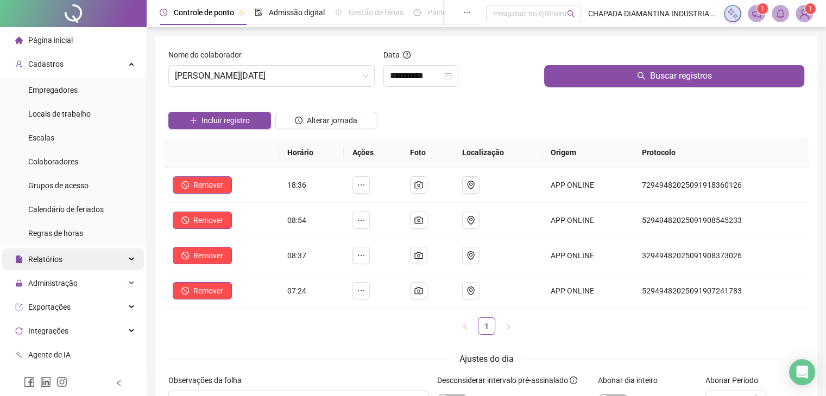
drag, startPoint x: 54, startPoint y: 263, endPoint x: 64, endPoint y: 259, distance: 10.7
click at [54, 263] on span "Relatórios" at bounding box center [45, 259] width 34 height 9
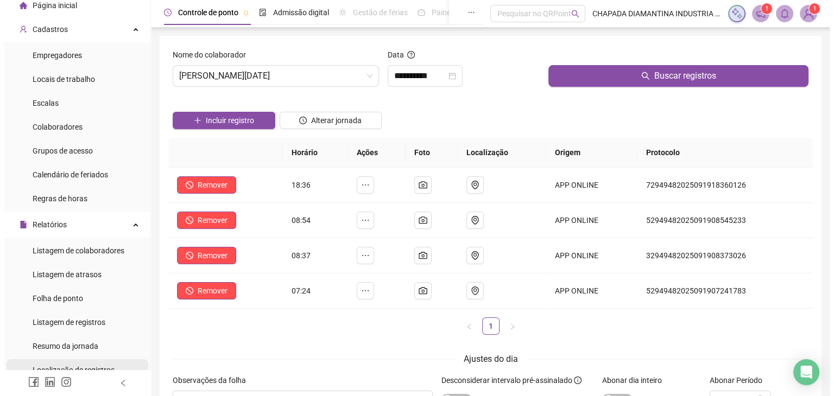
scroll to position [109, 0]
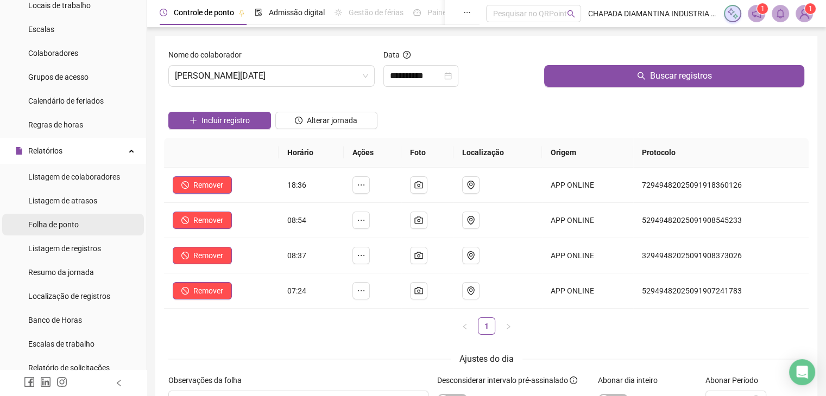
click at [82, 230] on li "Folha de ponto" at bounding box center [73, 225] width 142 height 22
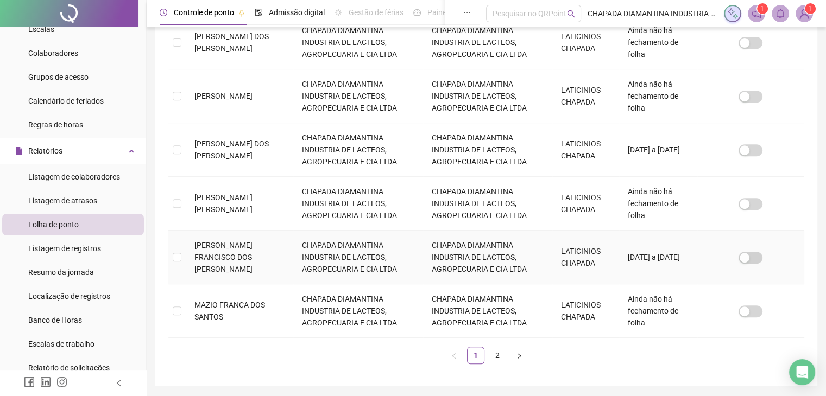
scroll to position [478, 0]
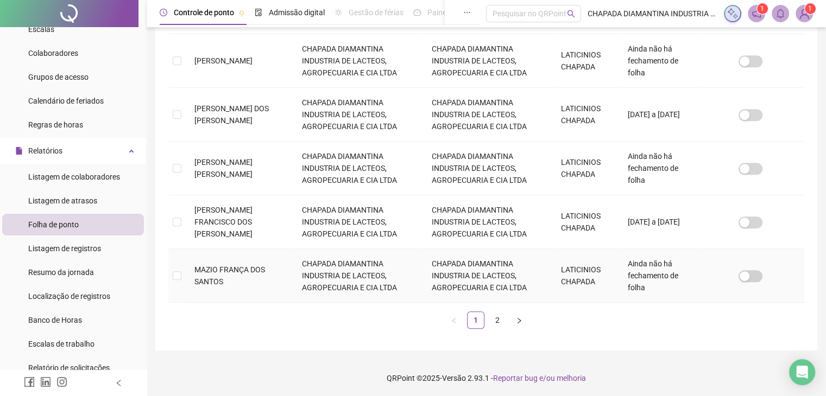
click at [186, 271] on td "MAZIO FRANÇA DOS SANTOS" at bounding box center [239, 276] width 107 height 54
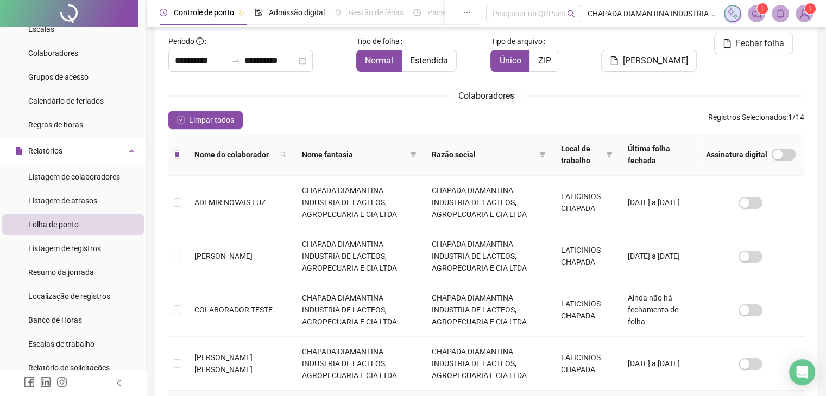
scroll to position [43, 0]
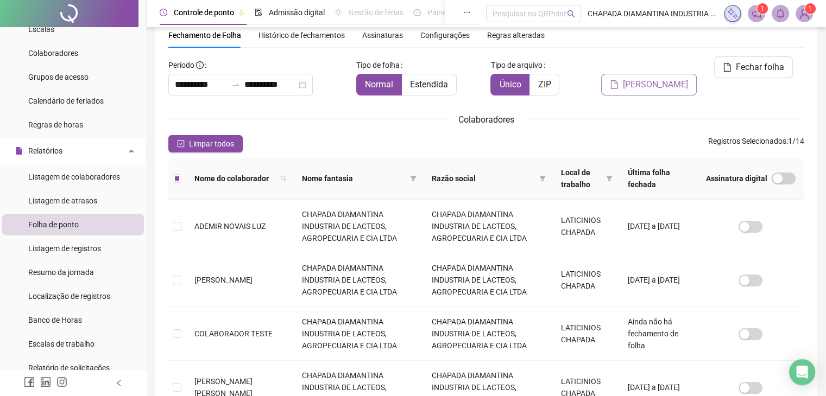
drag, startPoint x: 634, startPoint y: 77, endPoint x: 640, endPoint y: 75, distance: 6.1
click at [640, 75] on button "[PERSON_NAME]" at bounding box center [649, 85] width 96 height 22
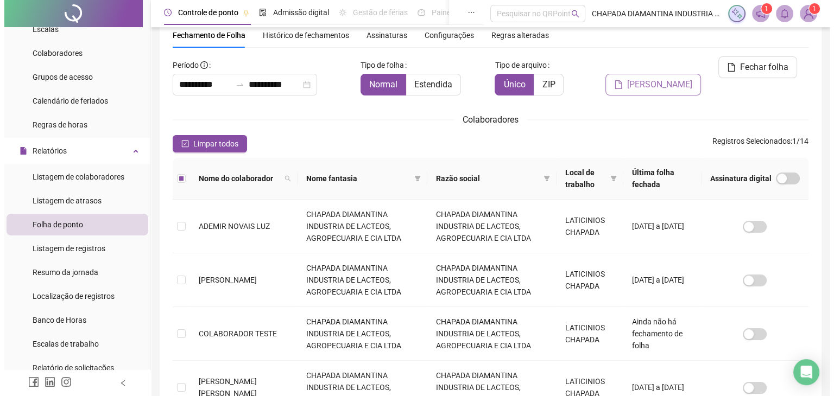
scroll to position [24, 0]
